Goal: Information Seeking & Learning: Learn about a topic

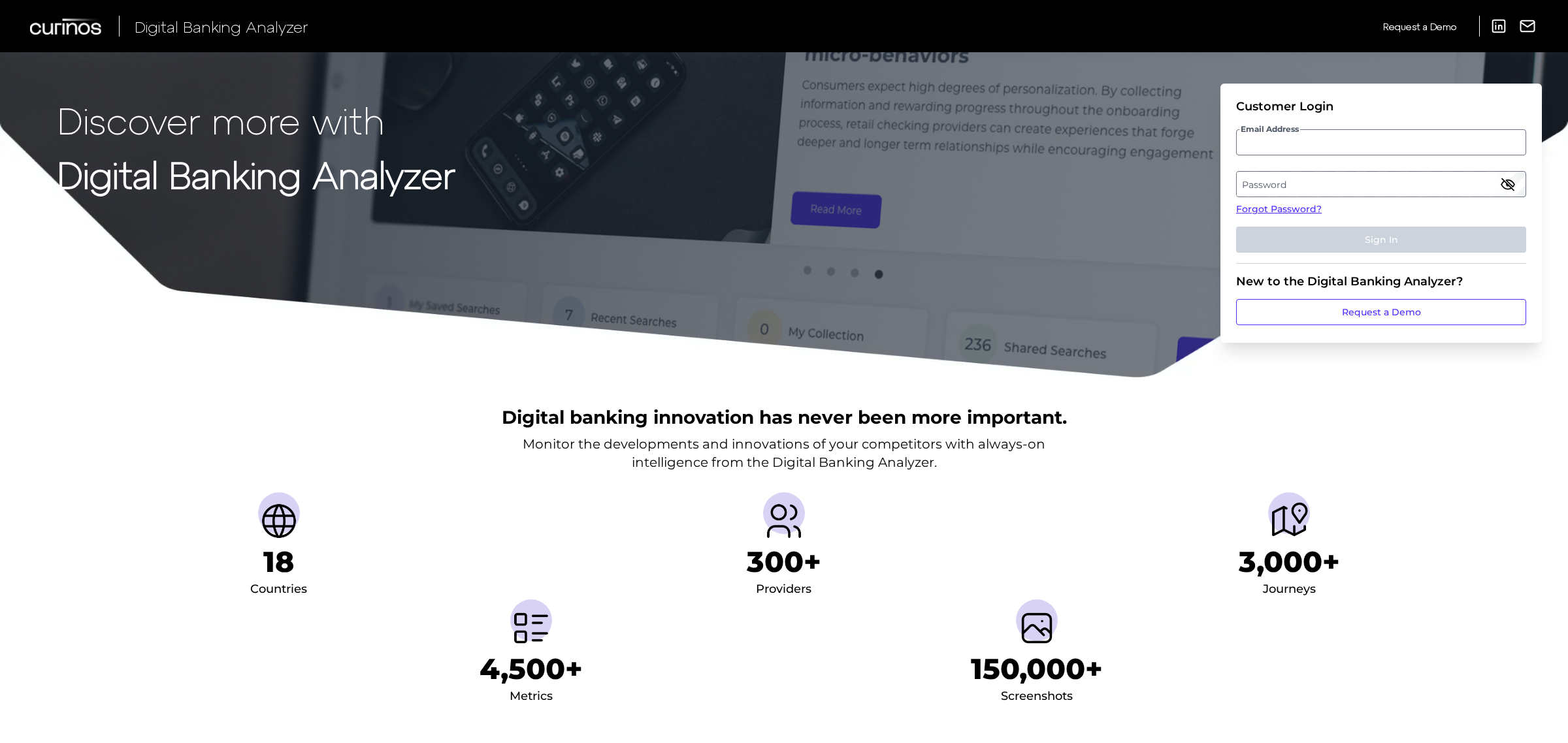
click at [1298, 148] on input "Email Address" at bounding box center [1380, 143] width 290 height 26
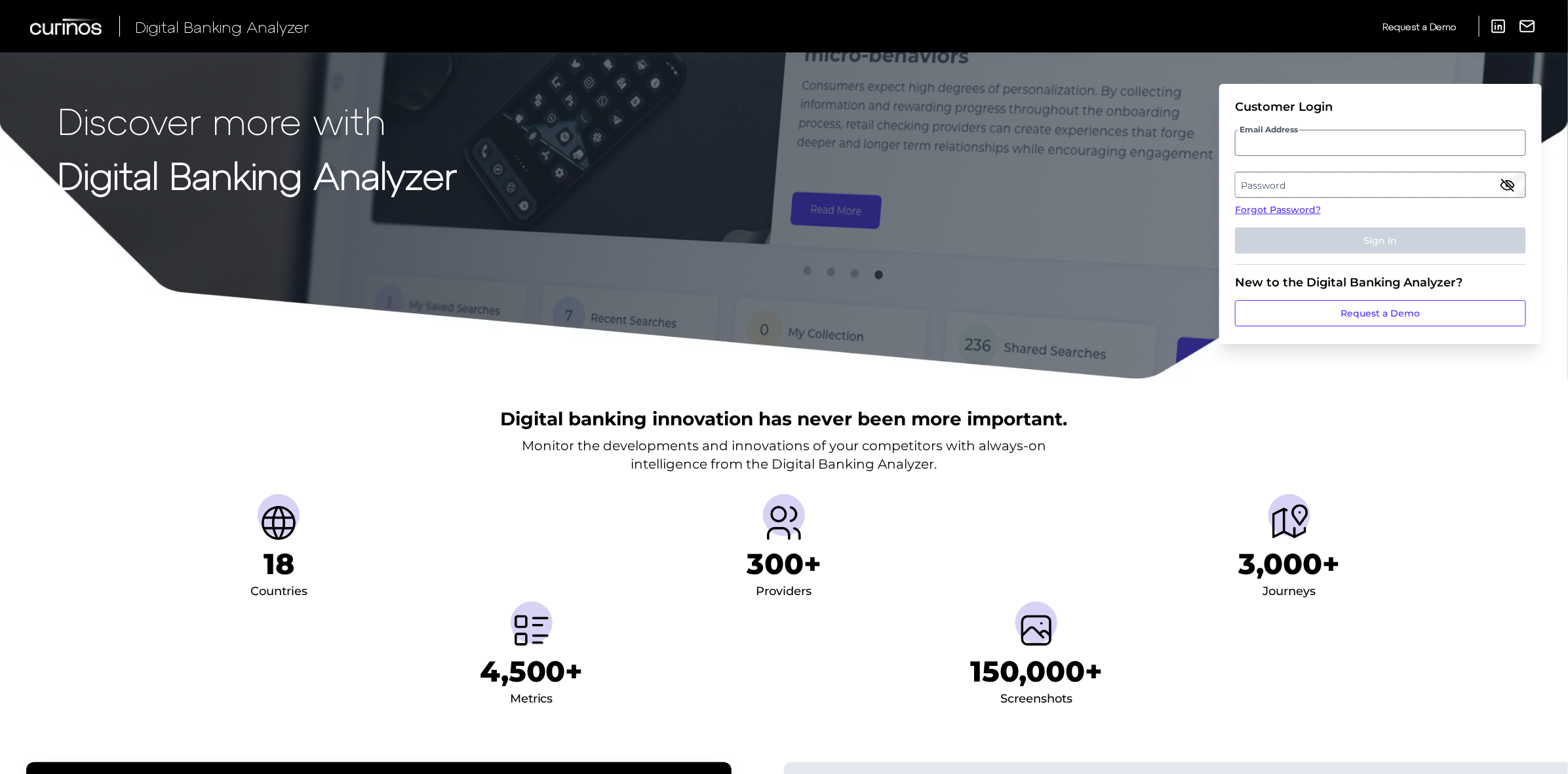
click at [1302, 141] on input "Email Address" at bounding box center [1380, 143] width 291 height 26
type input "[PERSON_NAME][EMAIL_ADDRESS][PERSON_NAME][DOMAIN_NAME]"
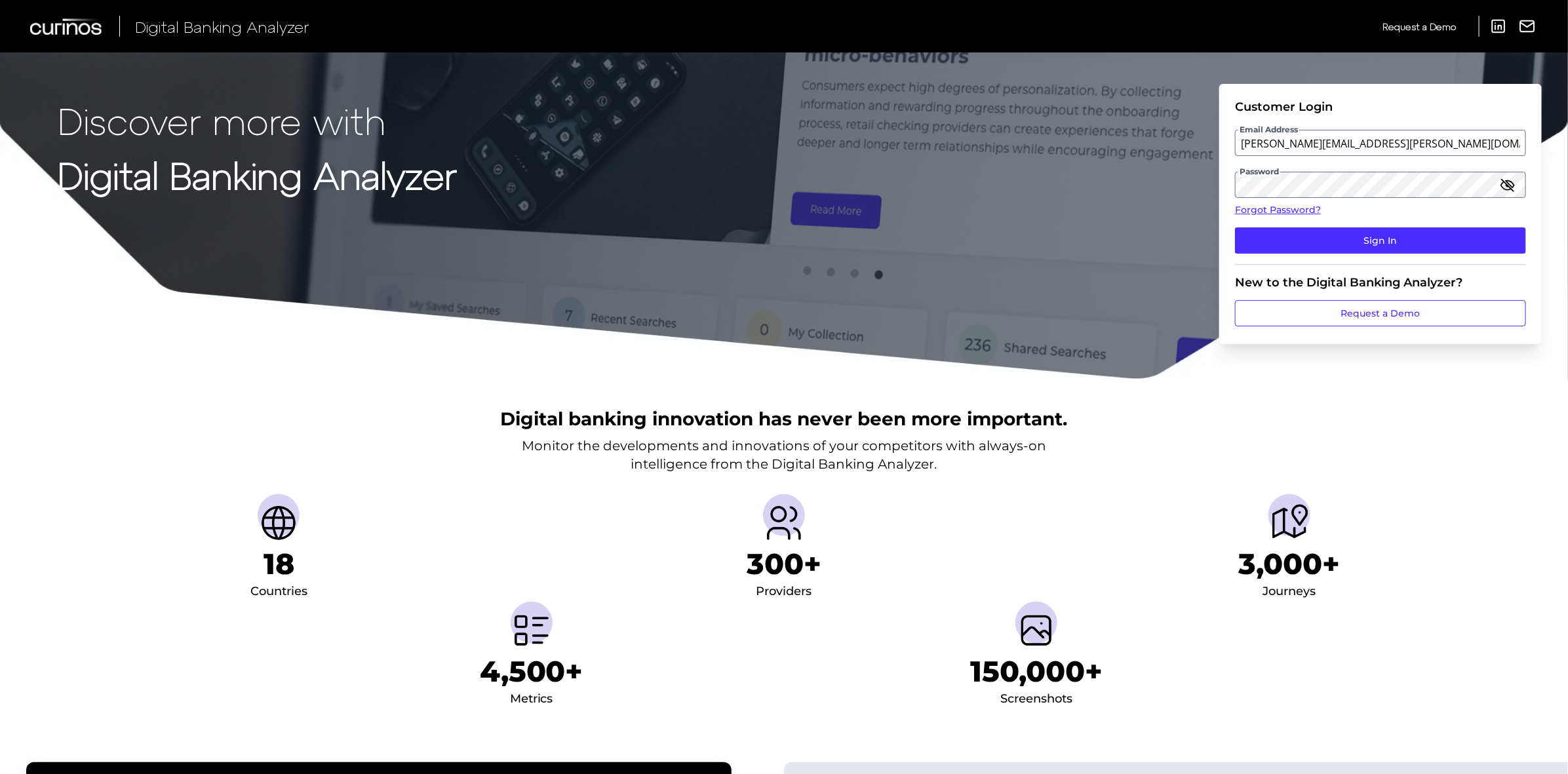
click at [1235, 228] on button "Sign In" at bounding box center [1380, 241] width 291 height 26
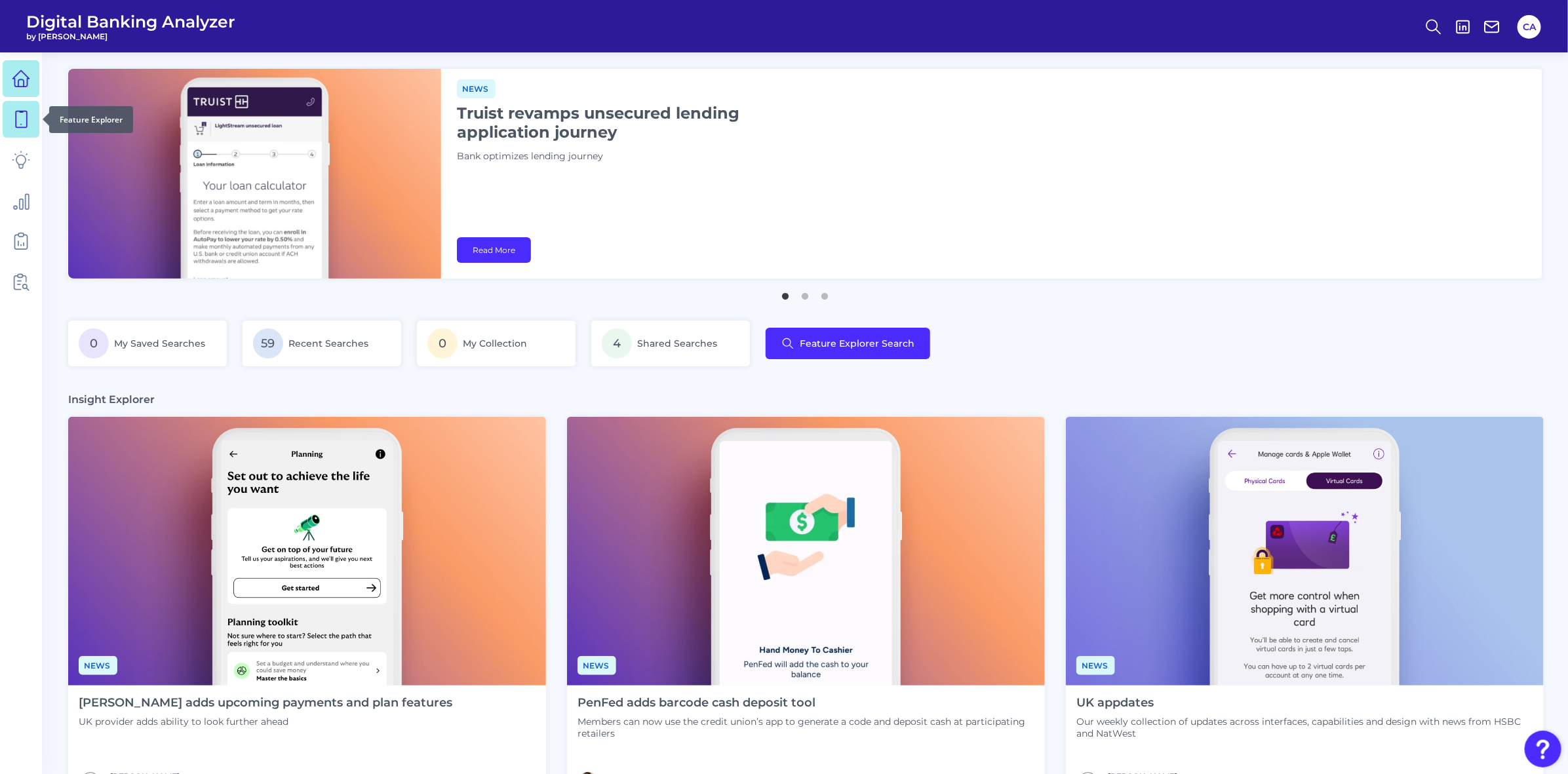
click at [6, 119] on link at bounding box center [21, 119] width 37 height 37
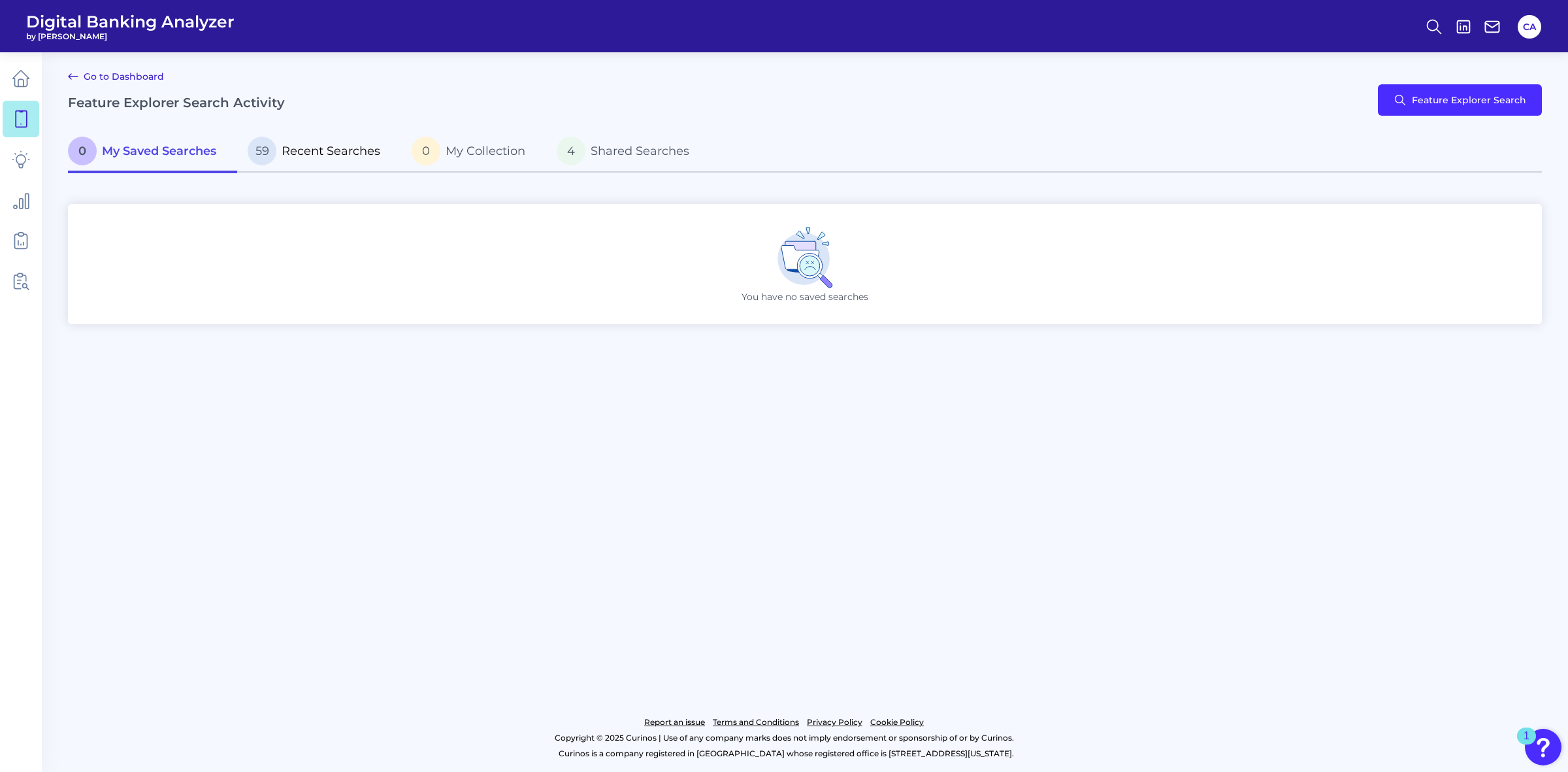
click at [338, 159] on p "59 Recent Searches" at bounding box center [314, 150] width 132 height 29
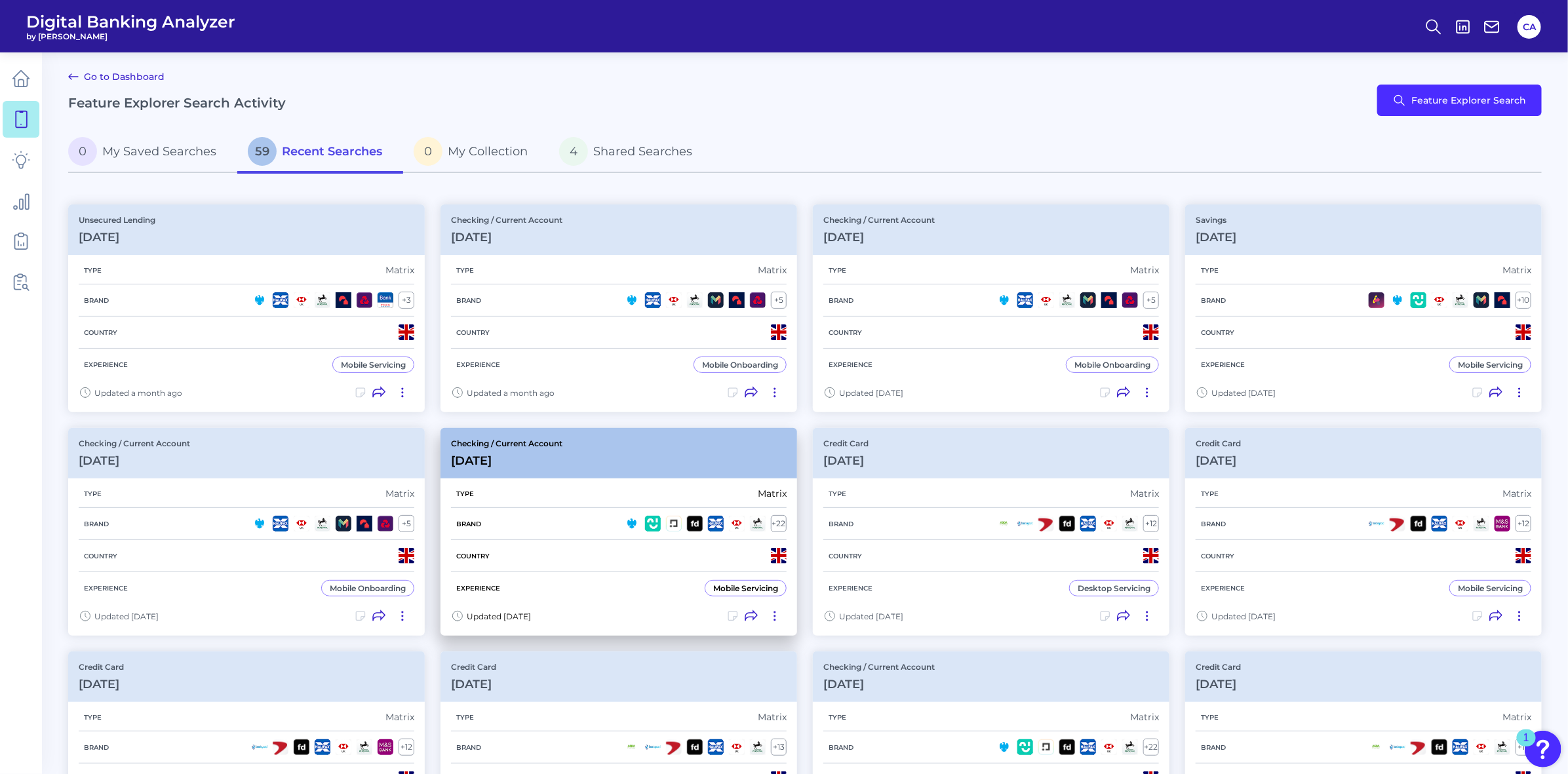
click at [663, 447] on div "Checking / Current Account [DATE]" at bounding box center [618, 453] width 356 height 51
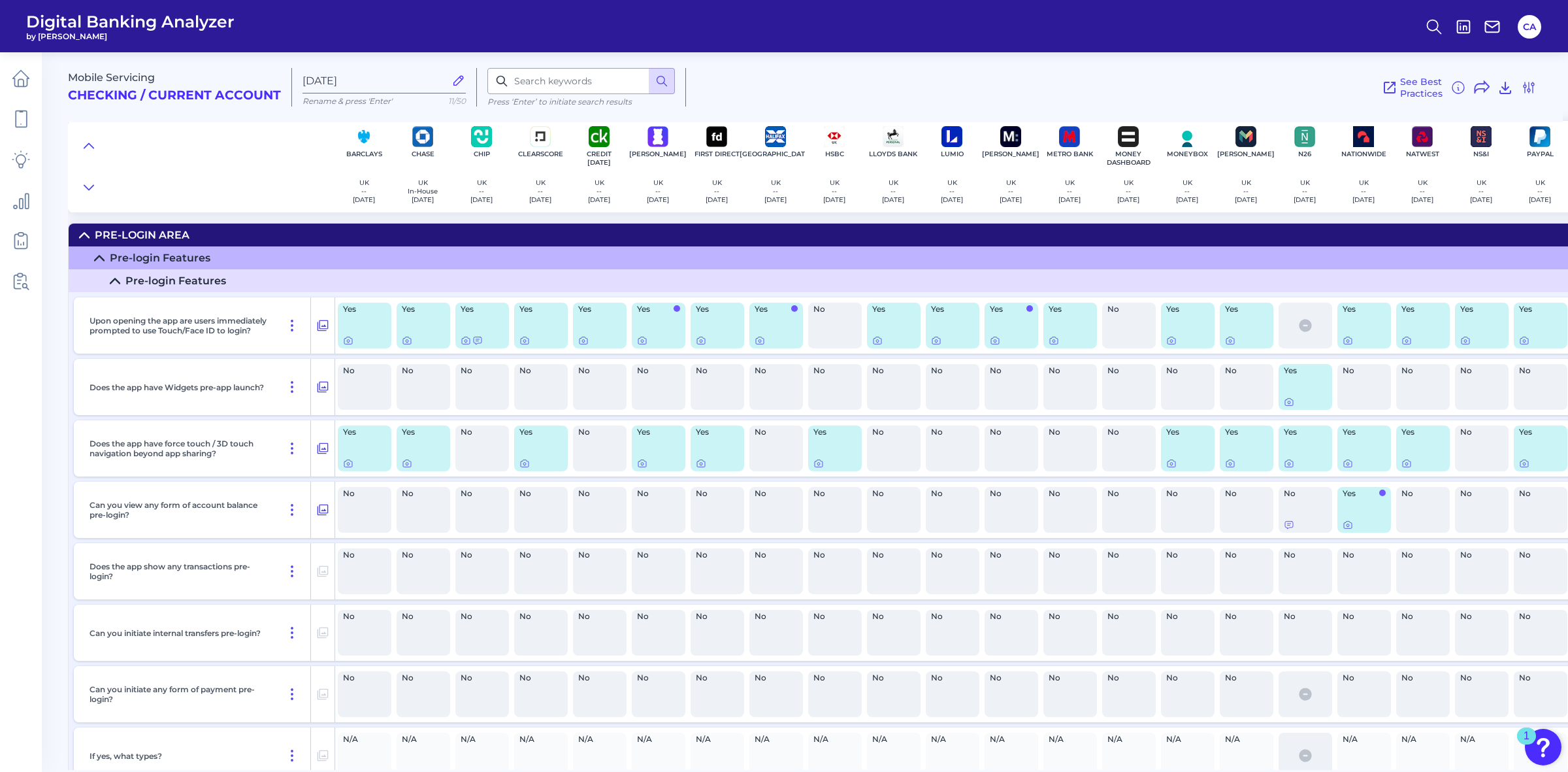
click at [1066, 513] on div "No" at bounding box center [1070, 510] width 53 height 46
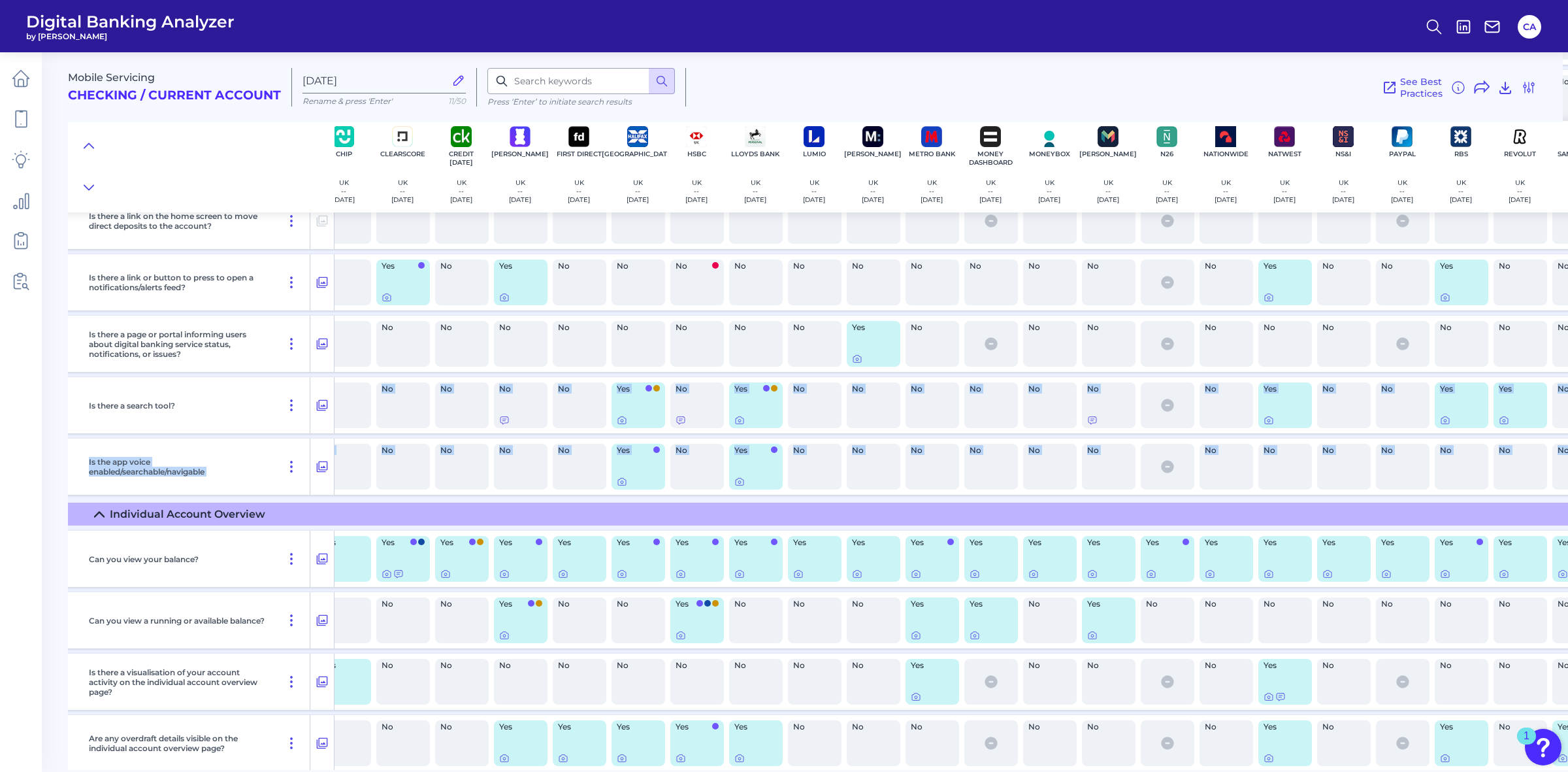
scroll to position [3158, 378]
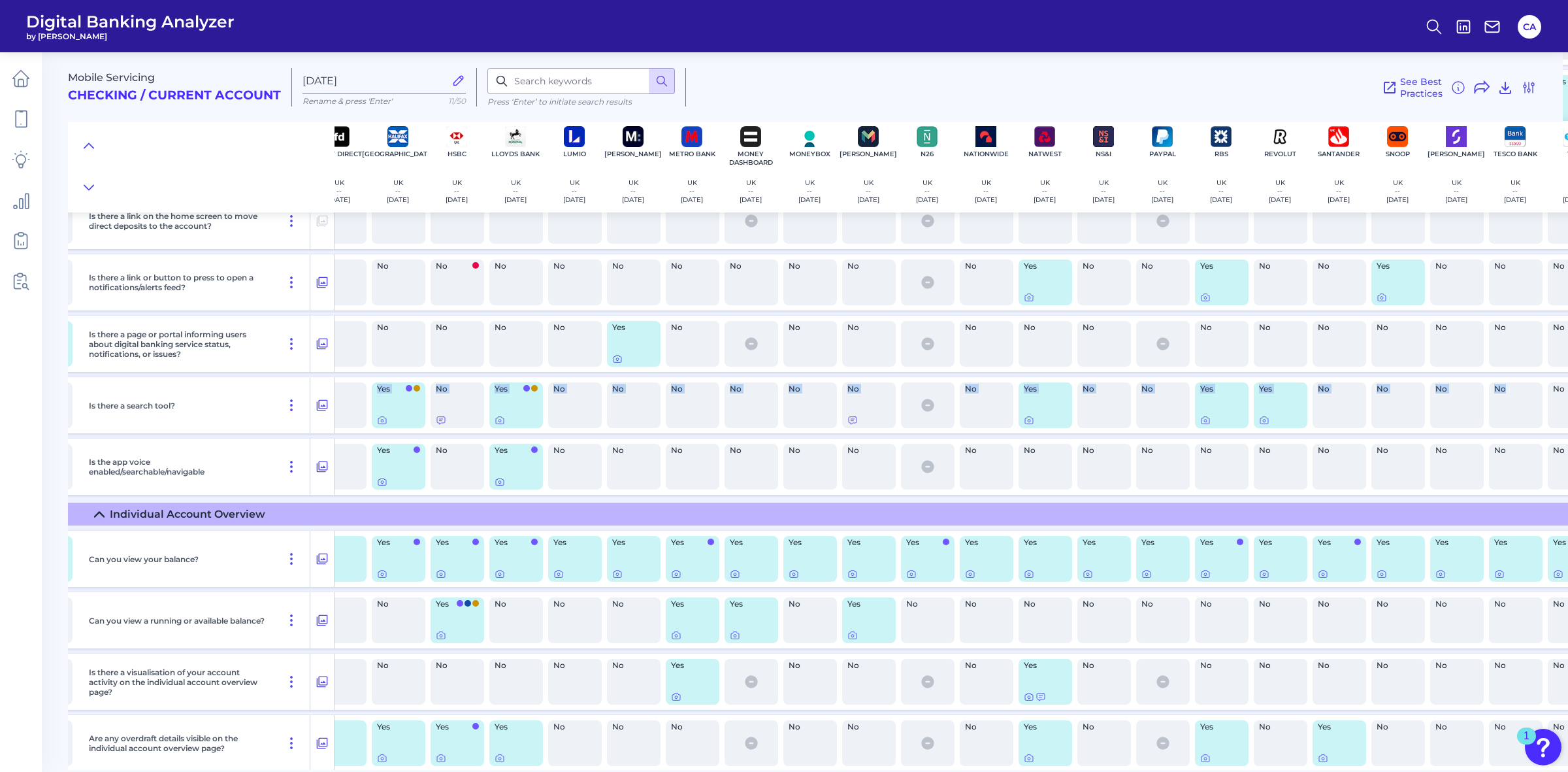
drag, startPoint x: 490, startPoint y: 420, endPoint x: 1505, endPoint y: 396, distance: 1015.3
click at [1505, 396] on div "Is there a search tool? Yes No No No No No No Yes No Yes No No No No No No No Y…" at bounding box center [680, 405] width 1966 height 56
click at [1445, 404] on div "No" at bounding box center [1457, 406] width 53 height 46
click at [676, 448] on span "No" at bounding box center [689, 450] width 35 height 8
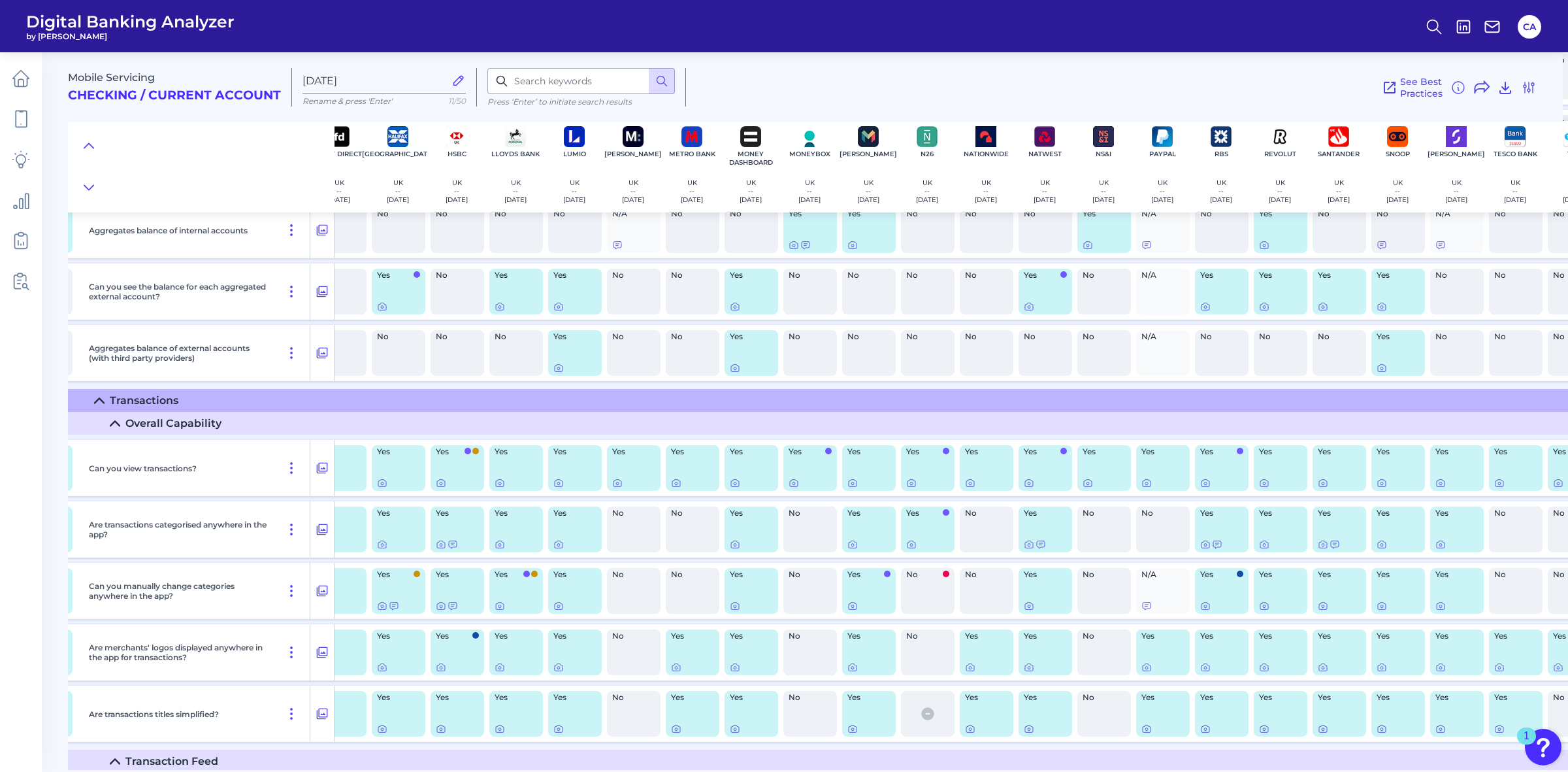
scroll to position [4470, 378]
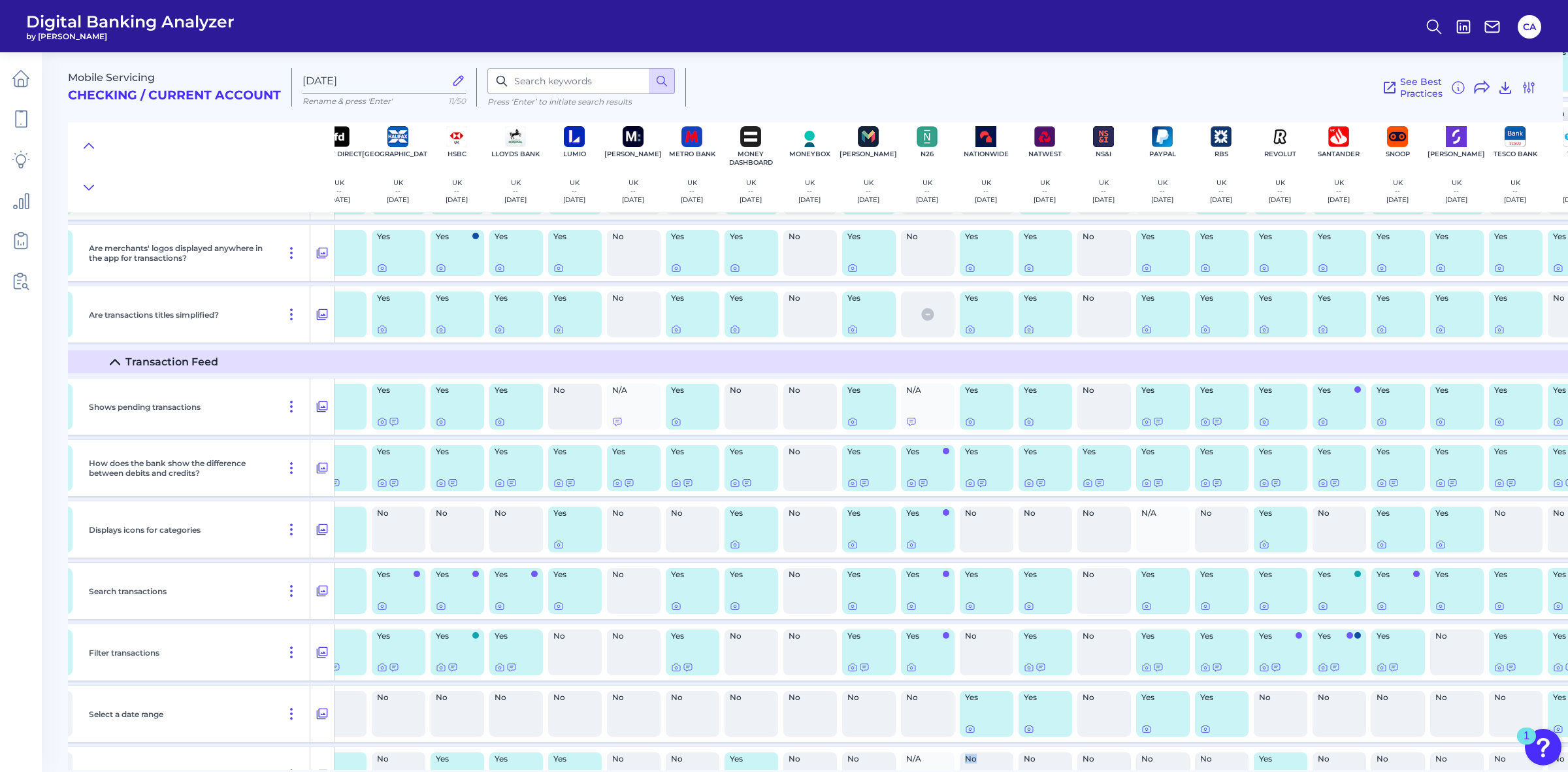
drag, startPoint x: 983, startPoint y: 770, endPoint x: 926, endPoint y: 769, distance: 57.0
click at [926, 743] on main "Mobile Servicing Checking / Current Account [DATE] Rename & press 'Enter' 11/50…" at bounding box center [784, 386] width 1568 height 772
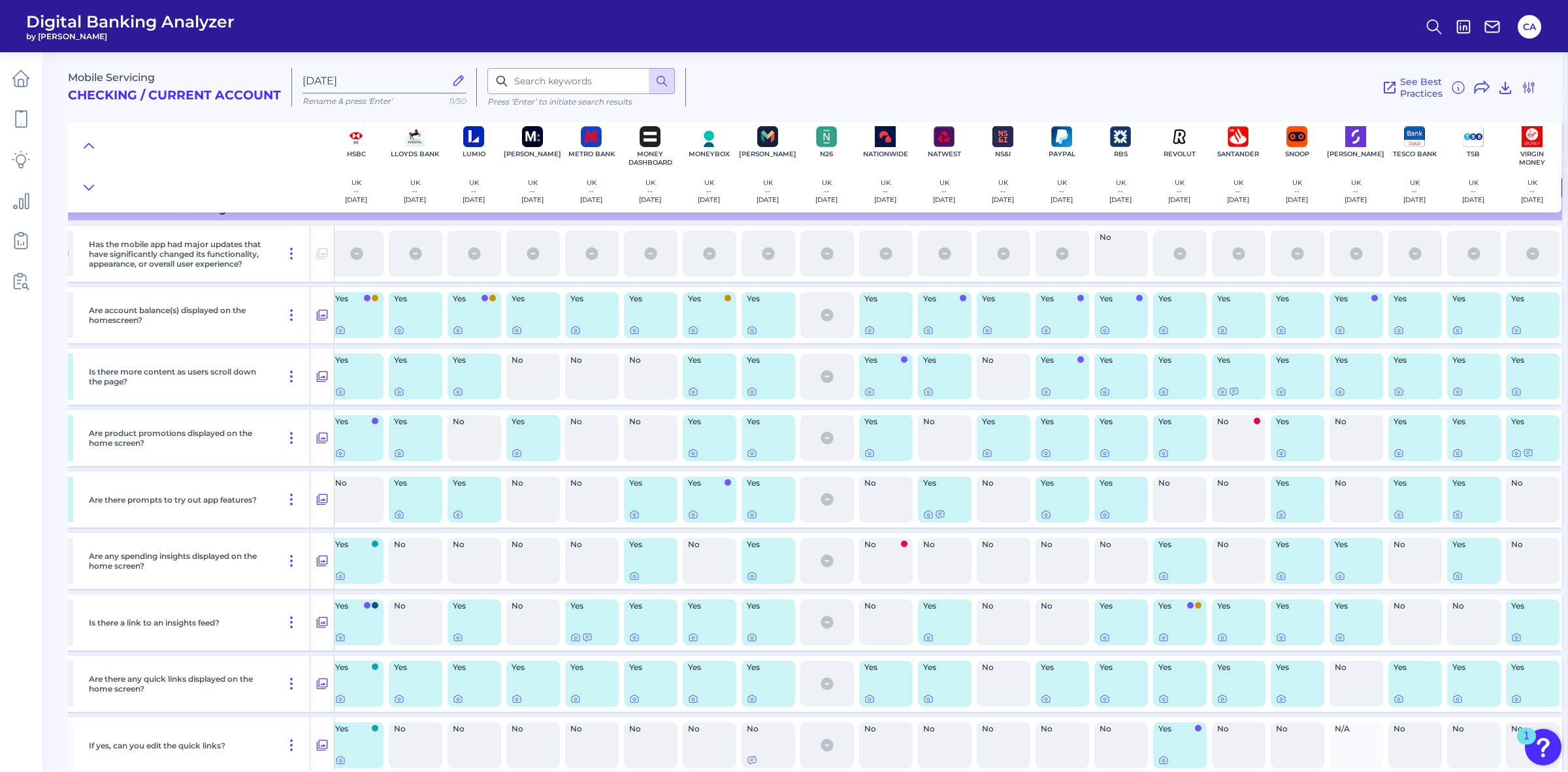
scroll to position [1240, 484]
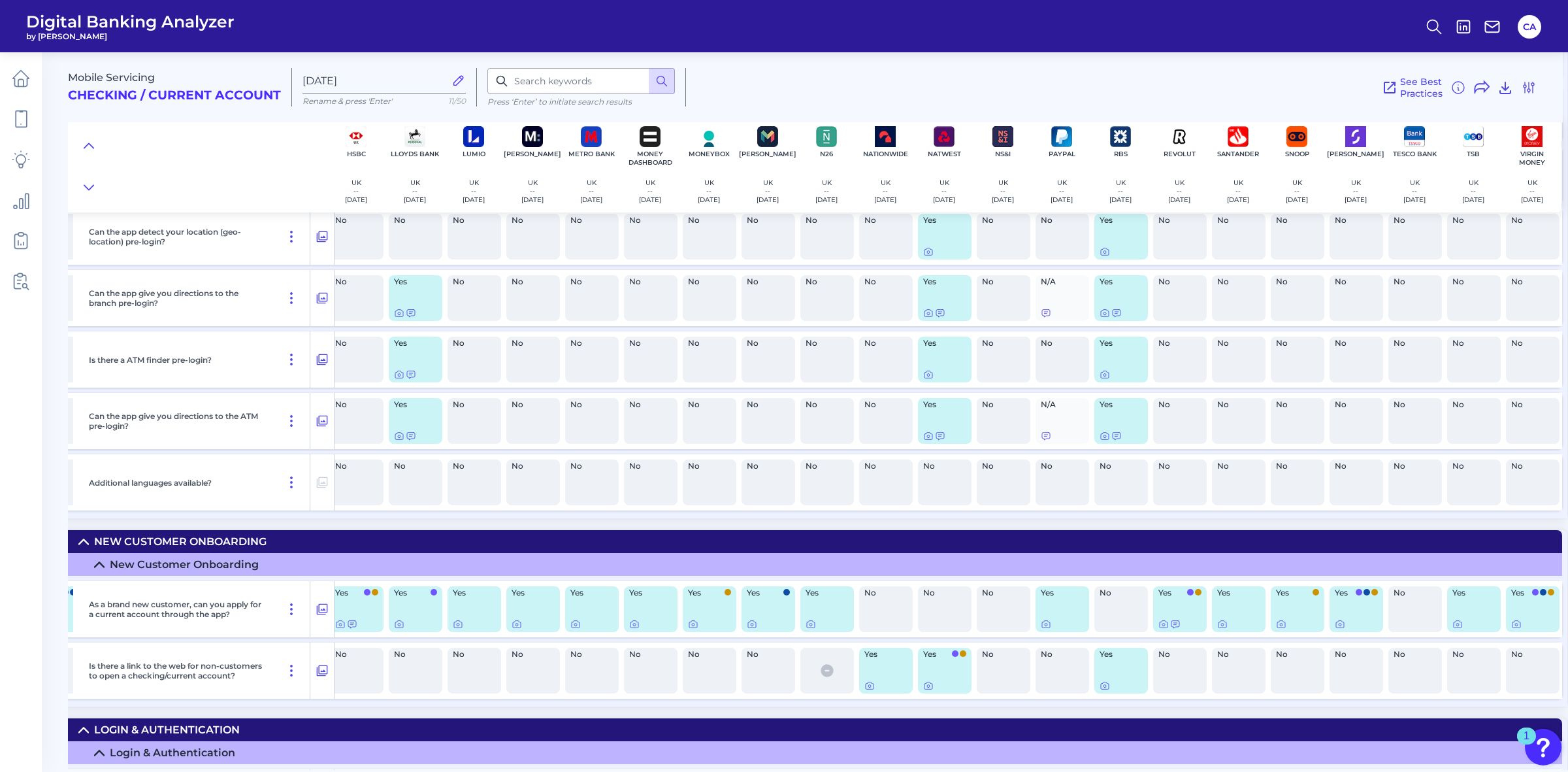
drag, startPoint x: 709, startPoint y: 305, endPoint x: 701, endPoint y: 162, distance: 143.2
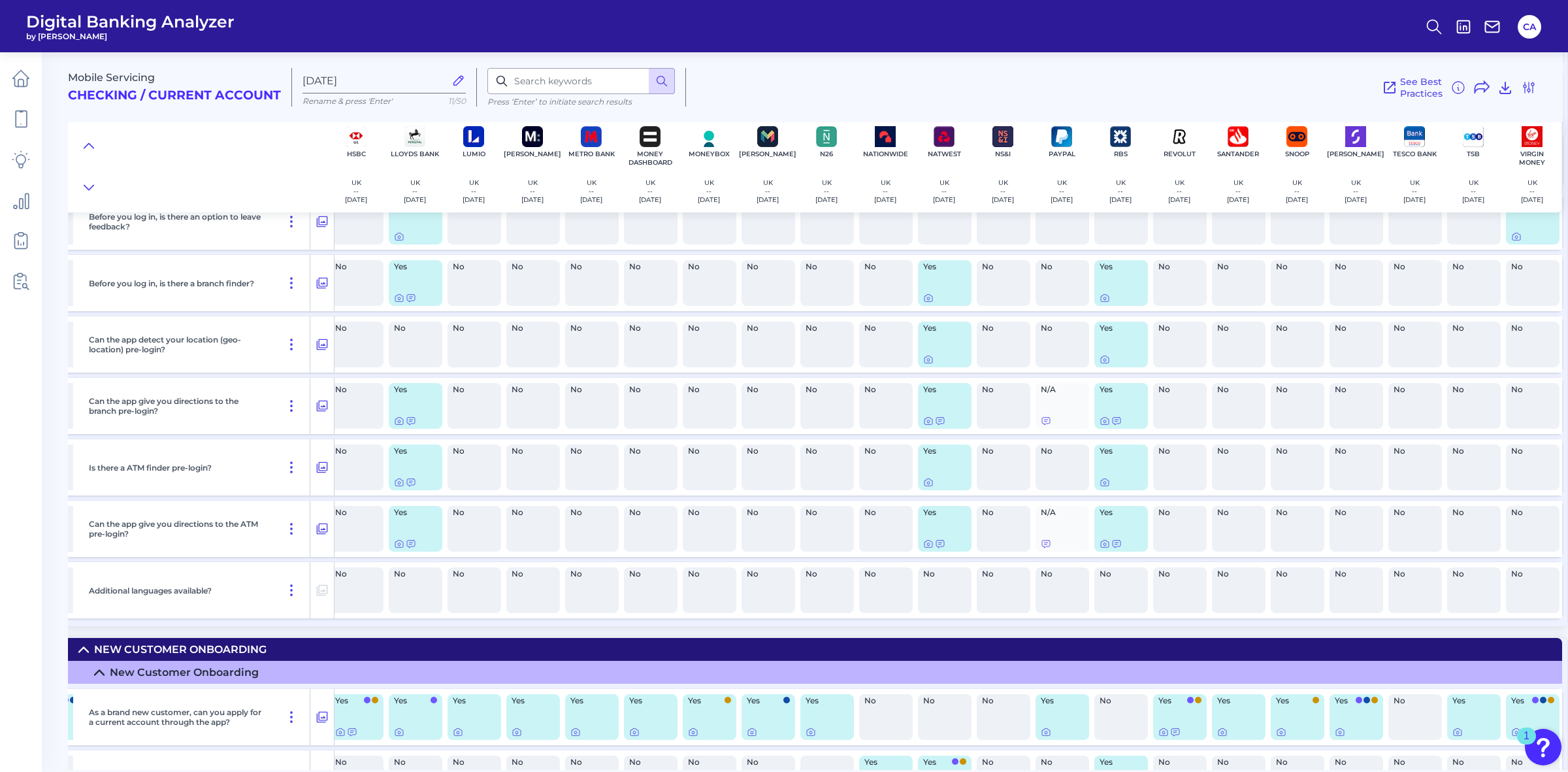
click at [658, 252] on div "Before you log in, does it have an app demo? No No No No No No No No No No No N…" at bounding box center [579, 100] width 1977 height 1053
